Goal: Find specific fact: Find specific page/section

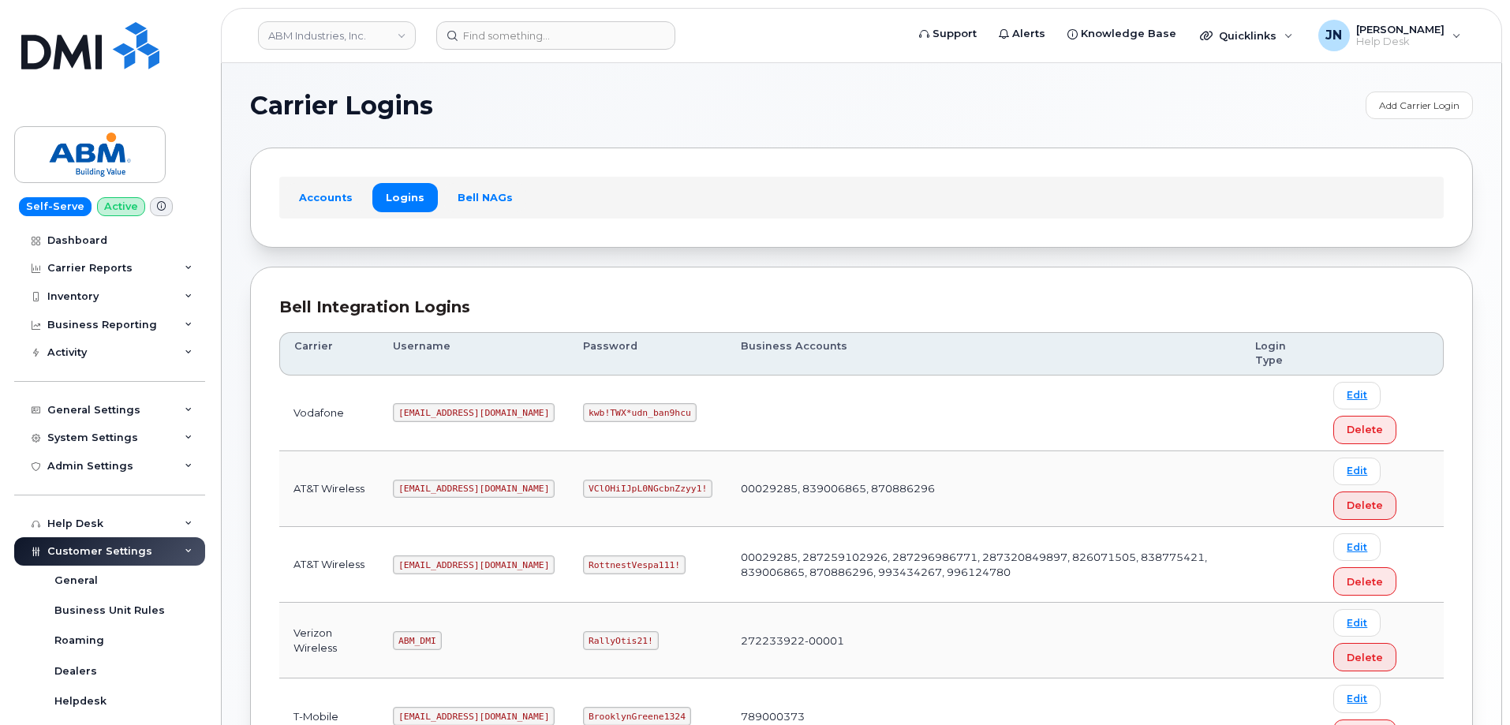
scroll to position [241, 0]
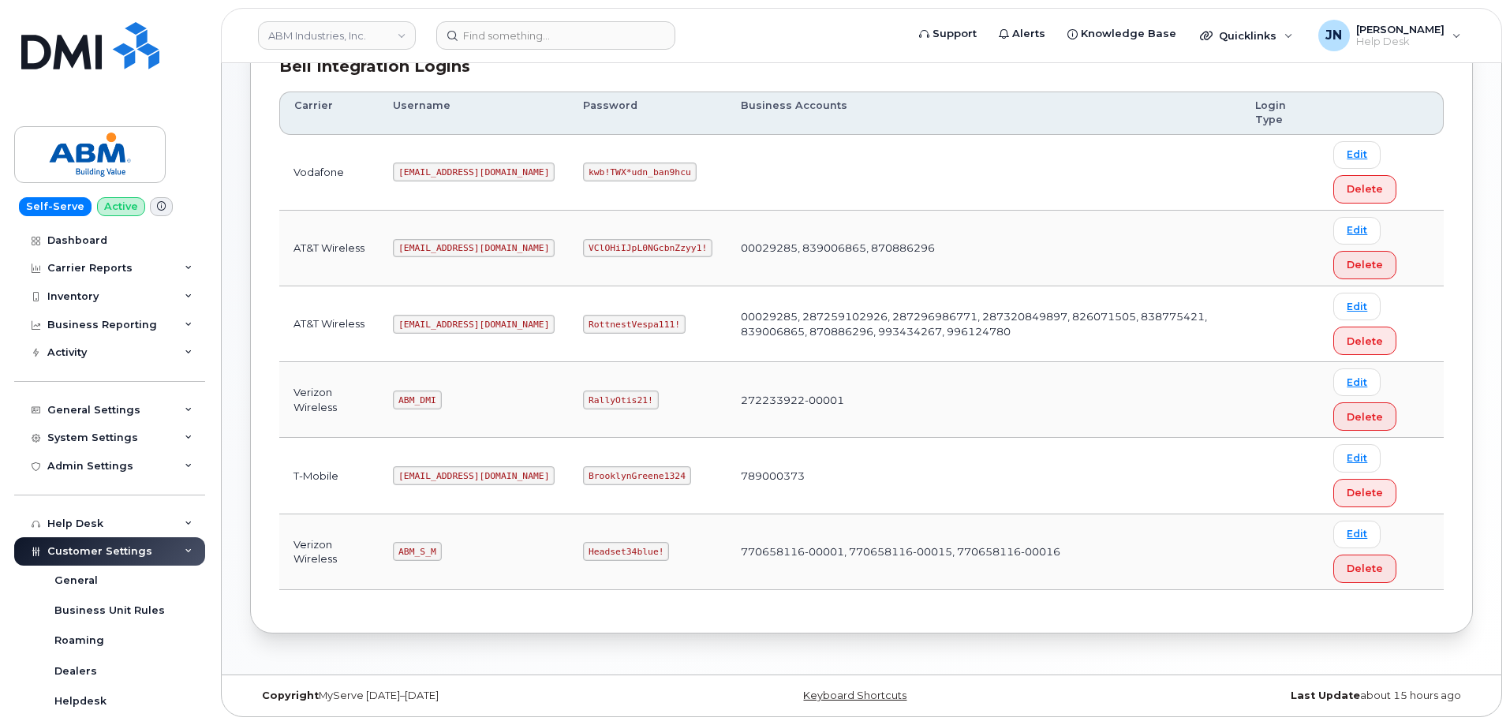
click at [425, 322] on code "[EMAIL_ADDRESS][DOMAIN_NAME]" at bounding box center [474, 324] width 162 height 19
copy code "[EMAIL_ADDRESS][DOMAIN_NAME]"
click at [586, 324] on code "RottnestVespa111!" at bounding box center [634, 324] width 103 height 19
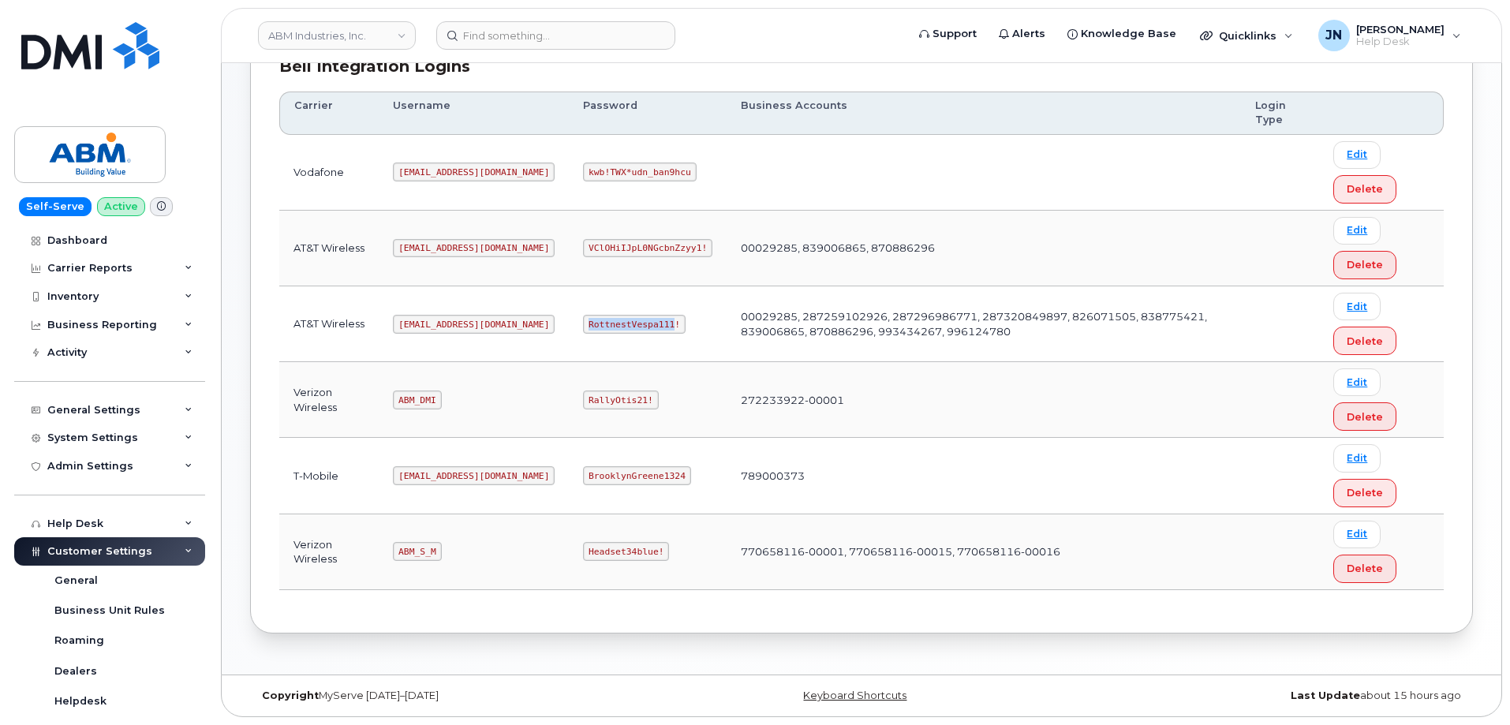
click at [586, 324] on code "RottnestVespa111!" at bounding box center [634, 324] width 103 height 19
click at [585, 322] on code "RottnestVespa111!" at bounding box center [634, 324] width 103 height 19
copy code "RottnestVespa111!"
click at [422, 399] on code "ABM_DMI" at bounding box center [417, 400] width 48 height 19
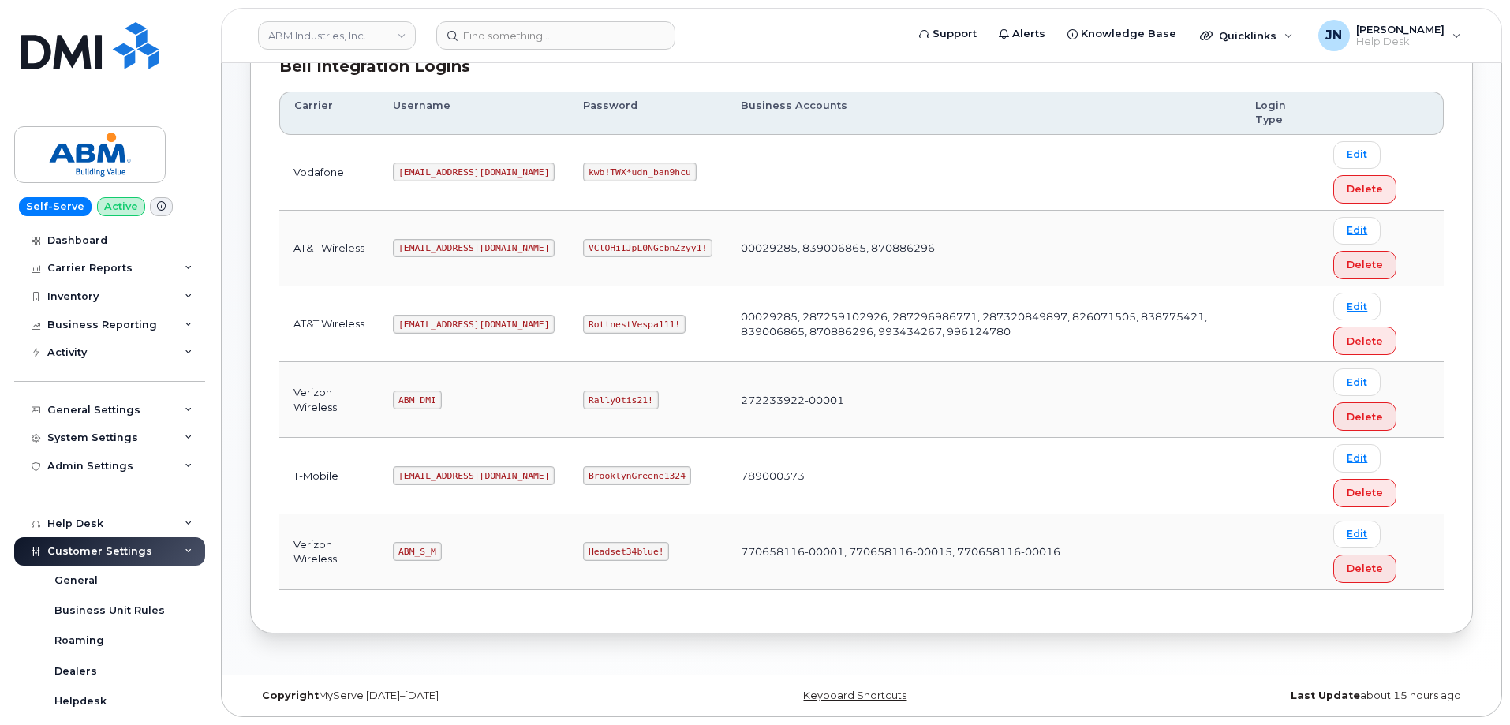
click at [417, 549] on code "ABM_S_M" at bounding box center [417, 551] width 48 height 19
copy code "ABM_S_M"
click at [583, 552] on code "Headset34blue!" at bounding box center [626, 551] width 86 height 19
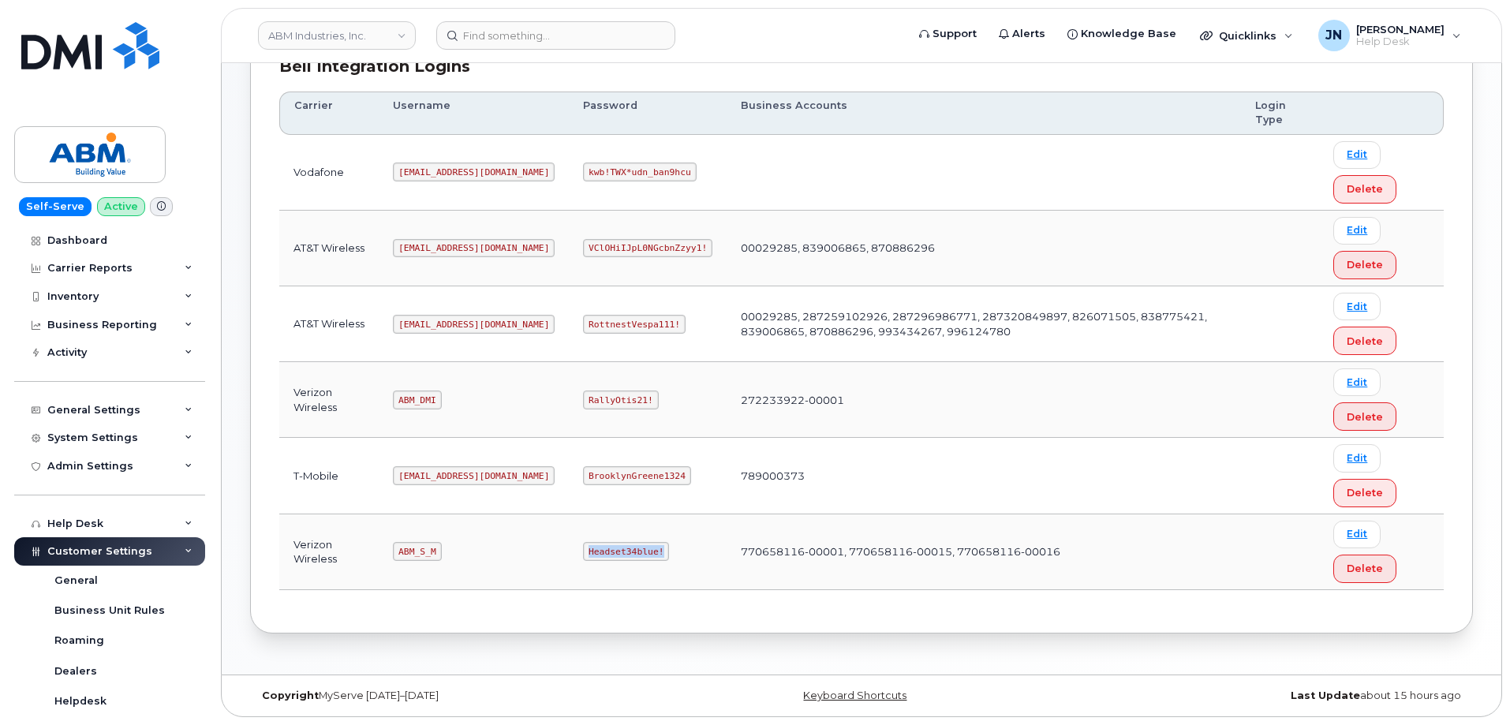
click at [583, 552] on code "Headset34blue!" at bounding box center [626, 551] width 86 height 19
copy code "Headset34blue!"
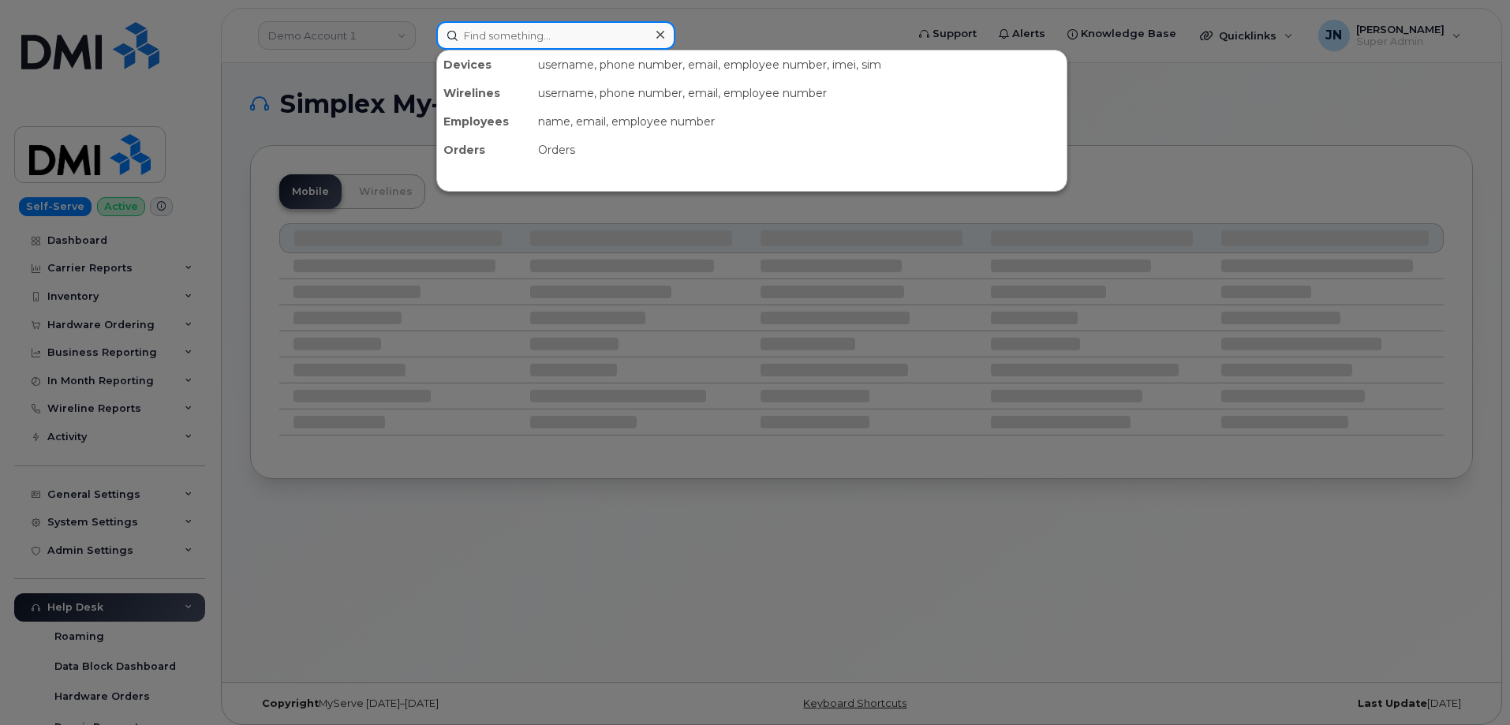
paste input "6176802491"
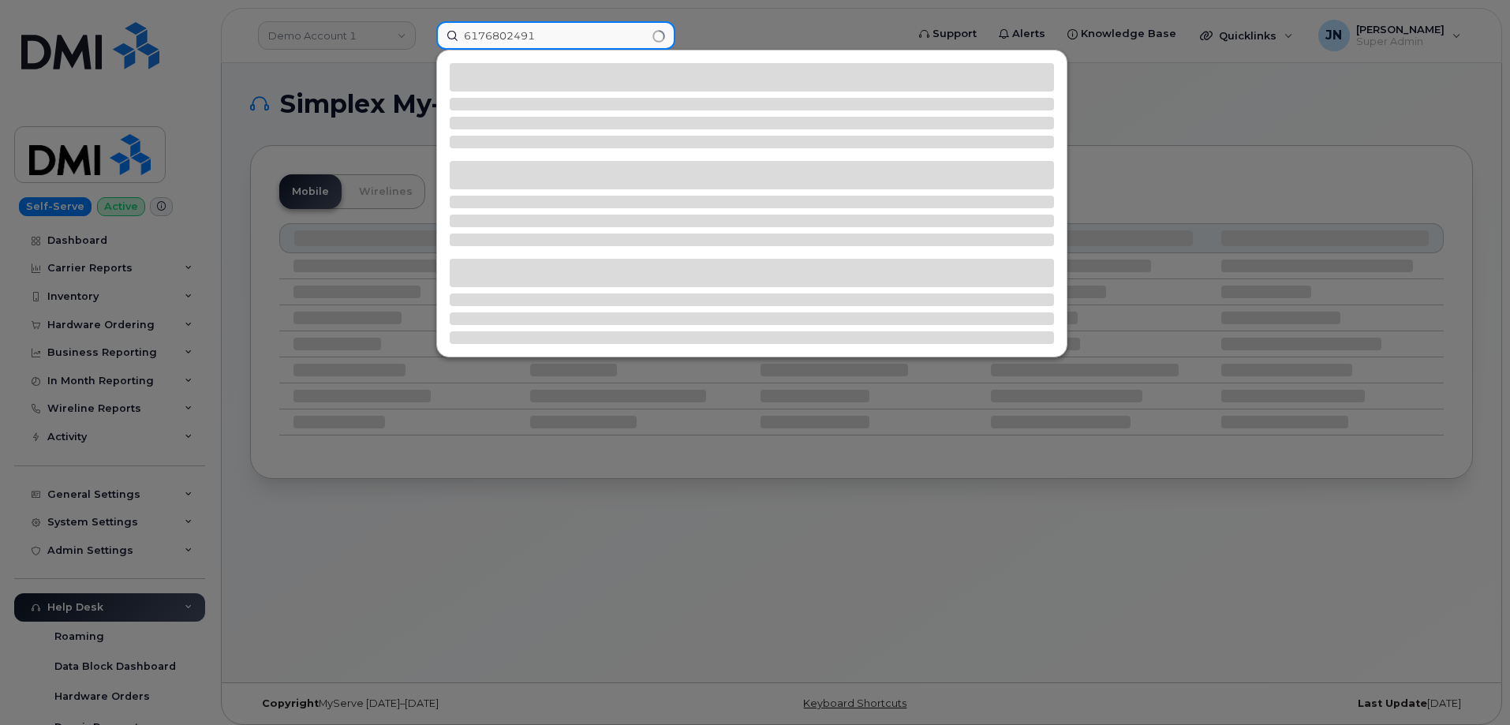
type input "6176802491"
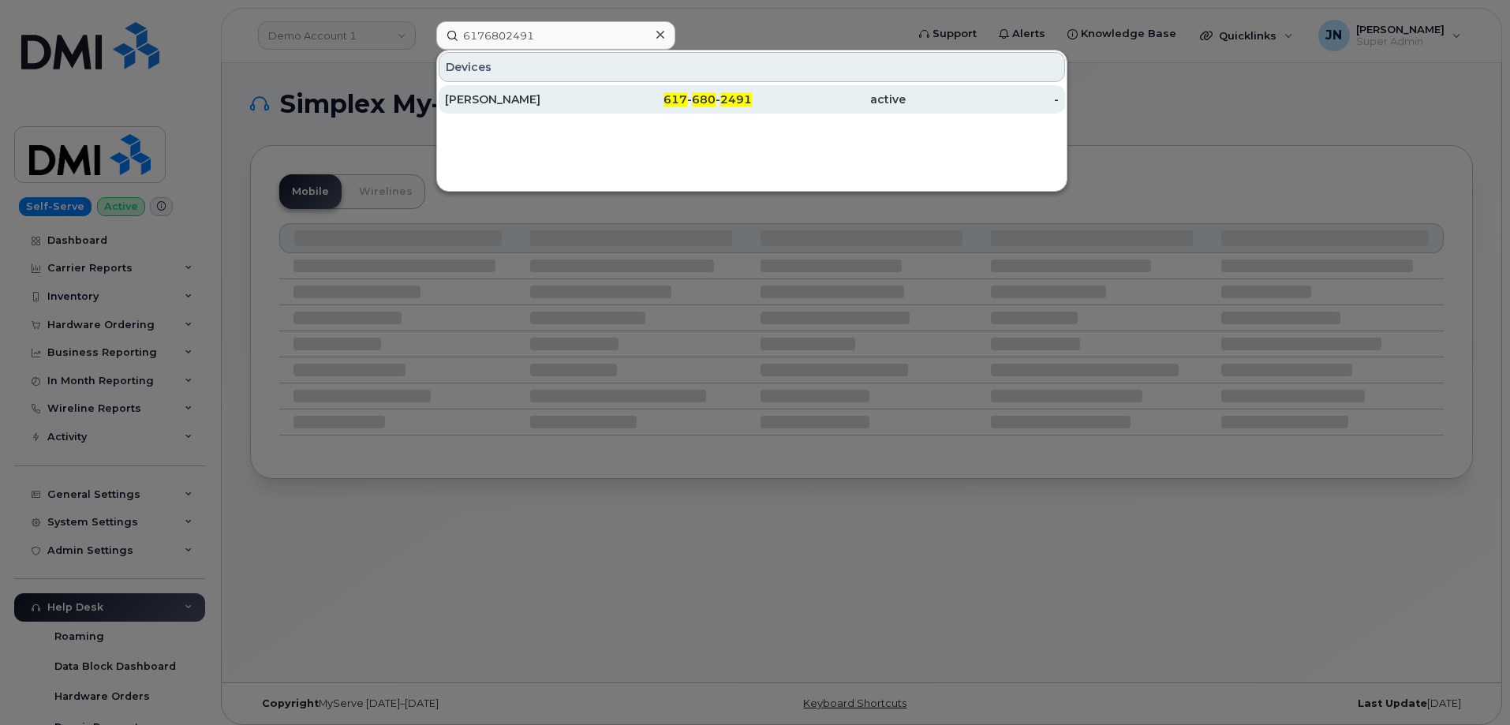
click at [700, 87] on div "617 - 680 - 2491" at bounding box center [676, 99] width 154 height 28
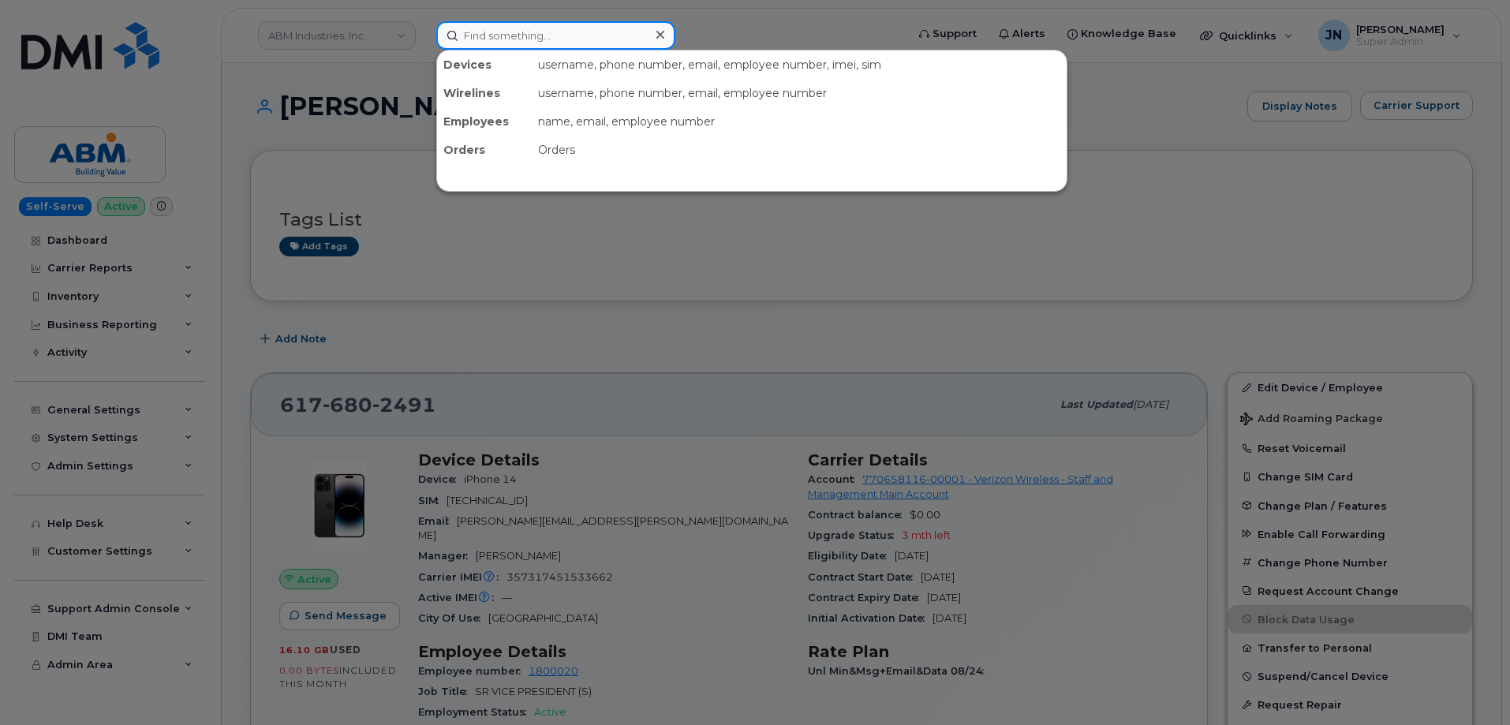
paste input "6176944234"
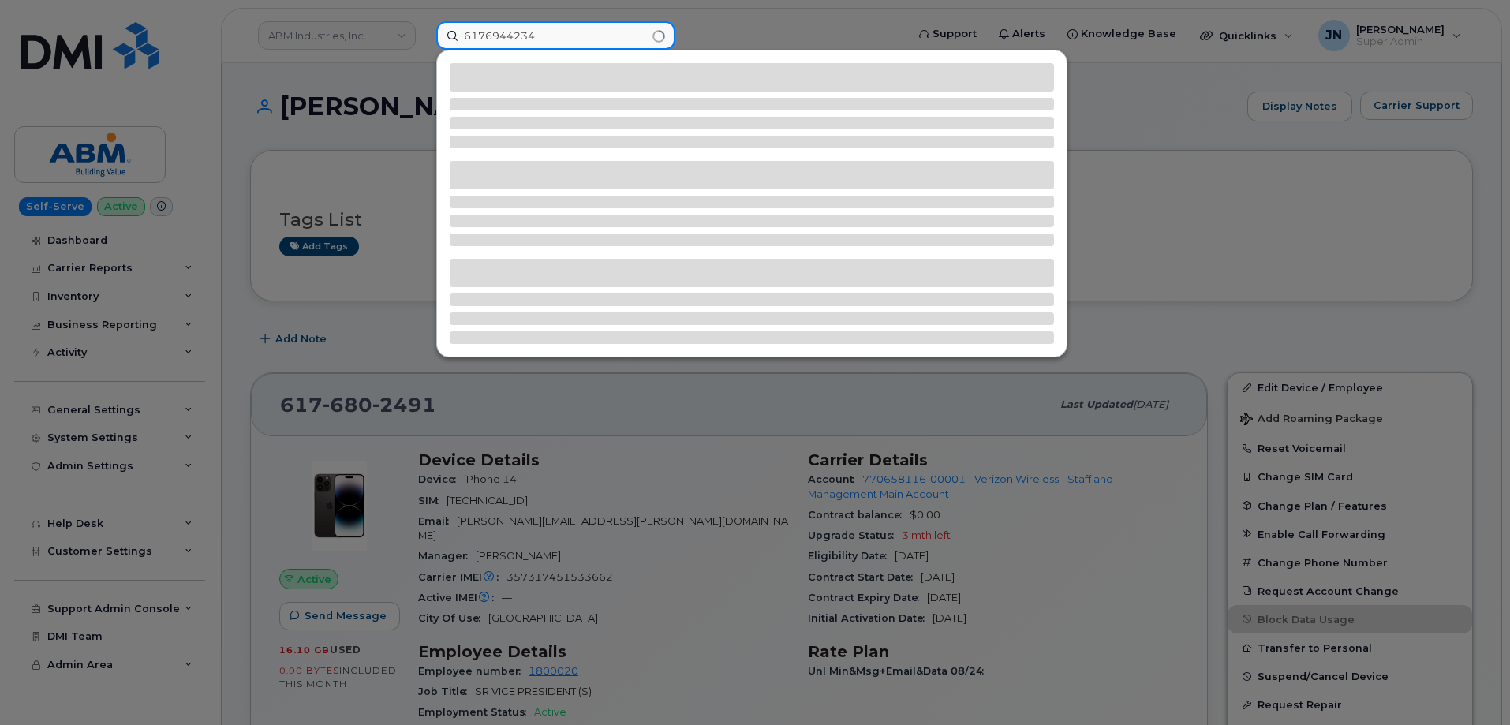
type input "6176944234"
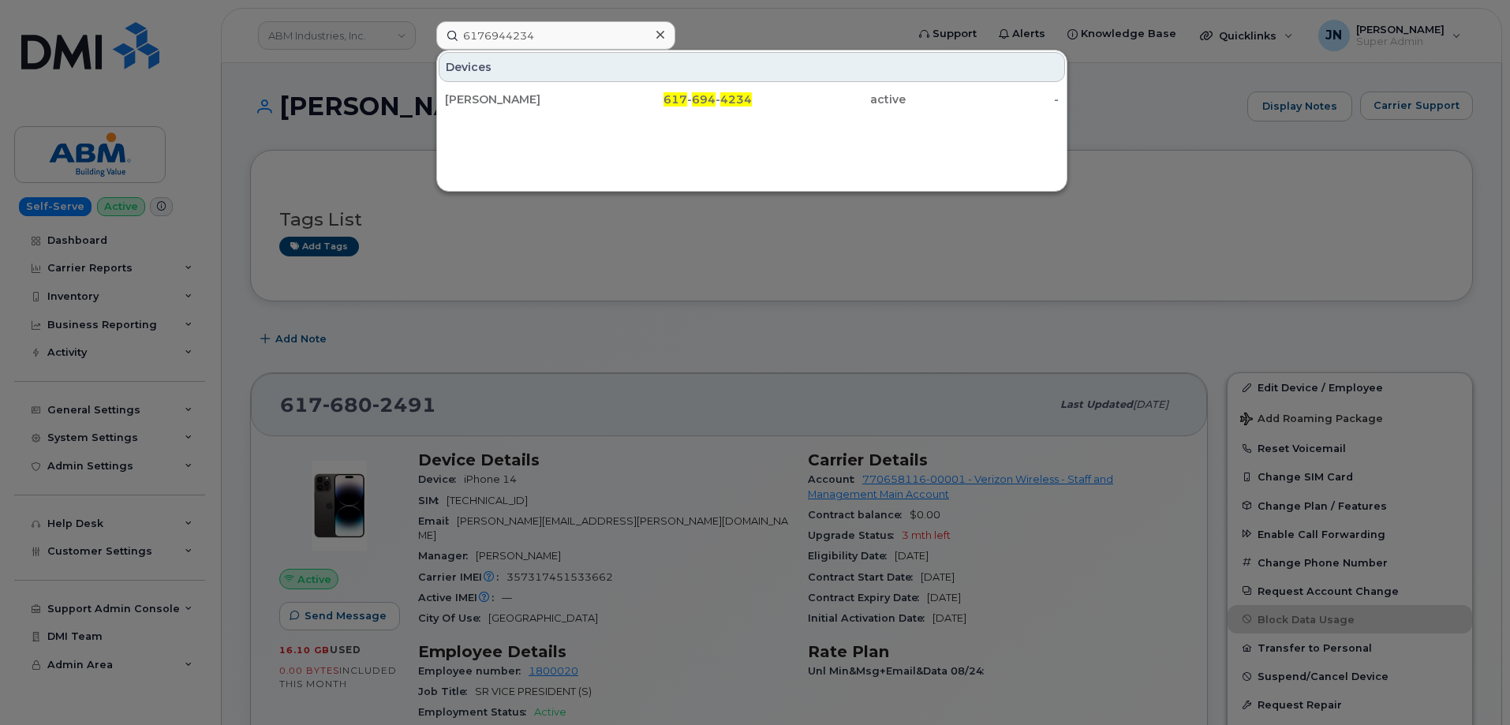
drag, startPoint x: 572, startPoint y: 98, endPoint x: 835, endPoint y: 121, distance: 263.8
click at [571, 98] on div "HECTOR FLORES" at bounding box center [522, 100] width 154 height 16
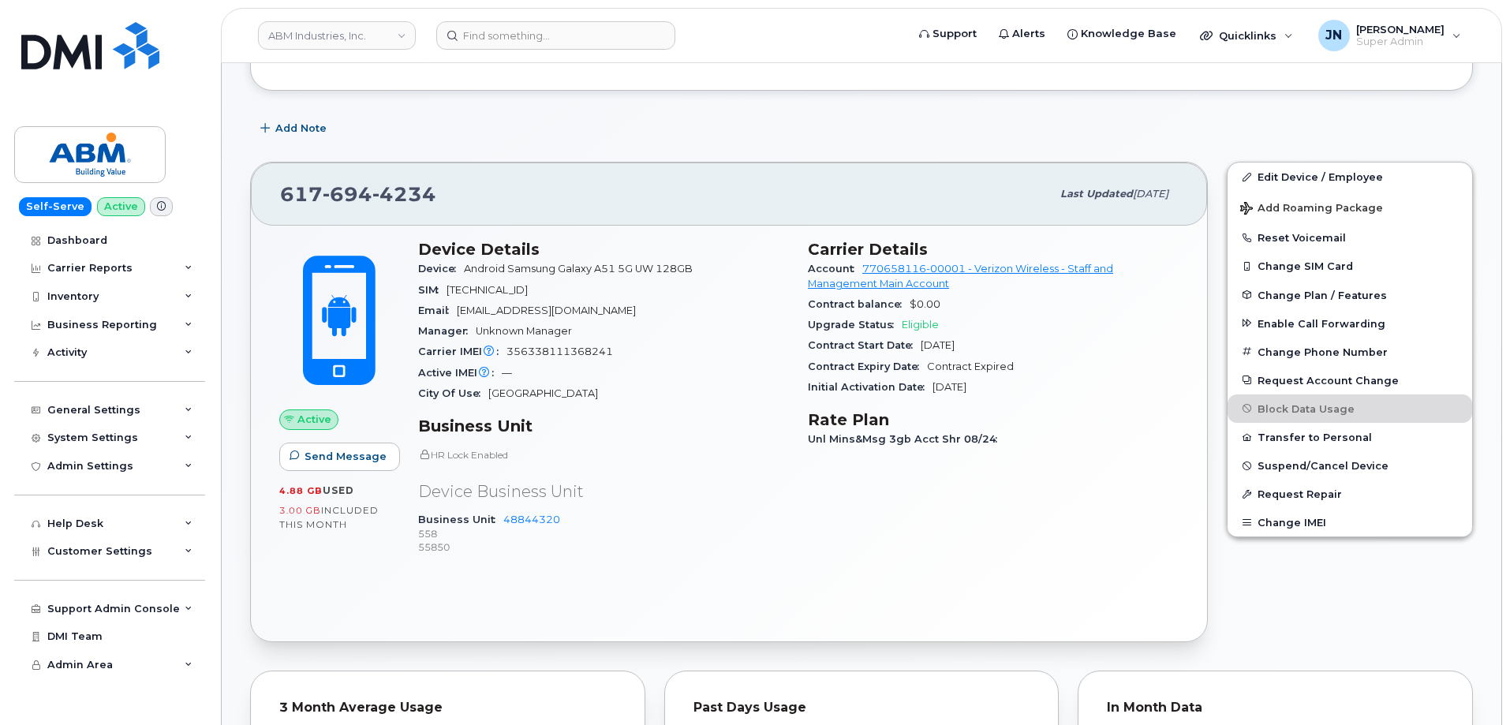
scroll to position [197, 0]
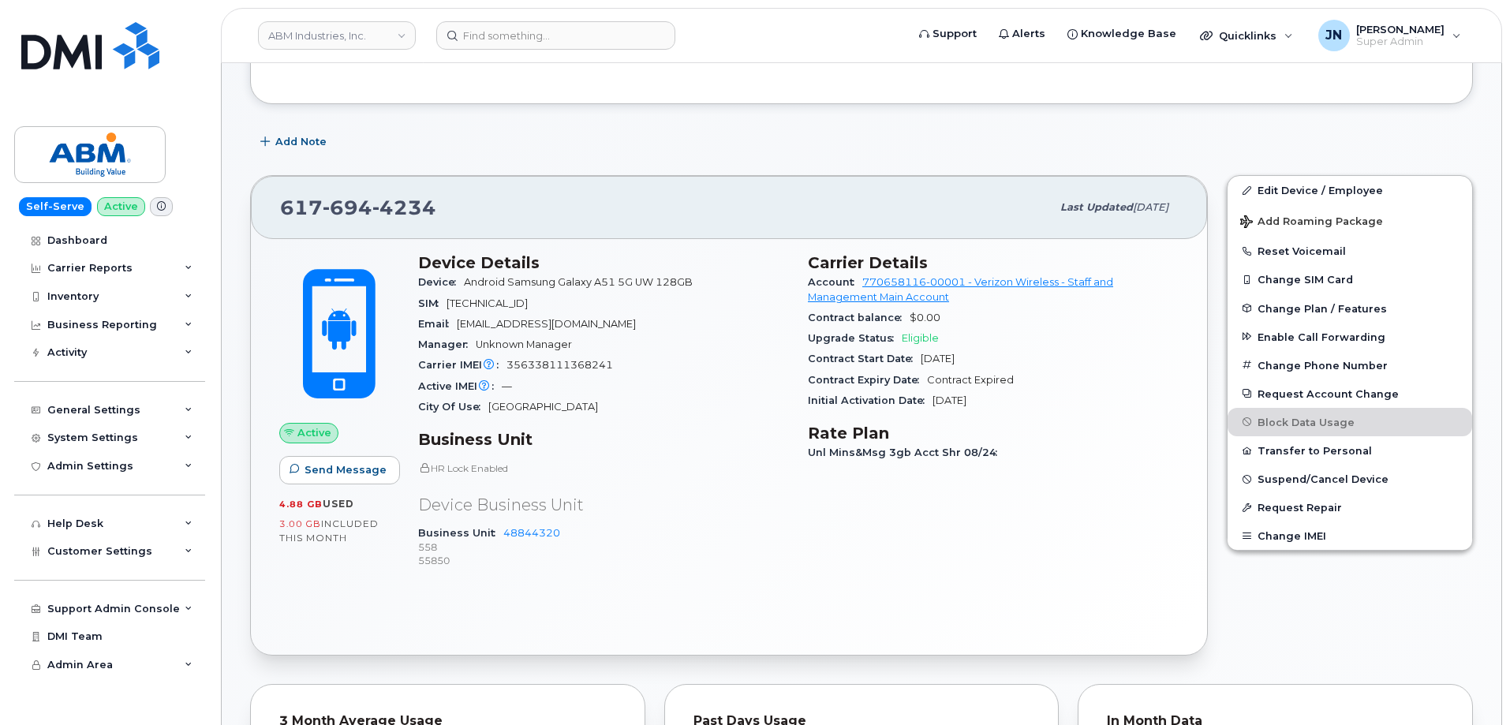
drag, startPoint x: 451, startPoint y: 302, endPoint x: 589, endPoint y: 301, distance: 138.1
click at [528, 301] on span "89148000002132560357" at bounding box center [487, 303] width 81 height 12
copy span "89148000002132560357"
